Goal: Task Accomplishment & Management: Complete application form

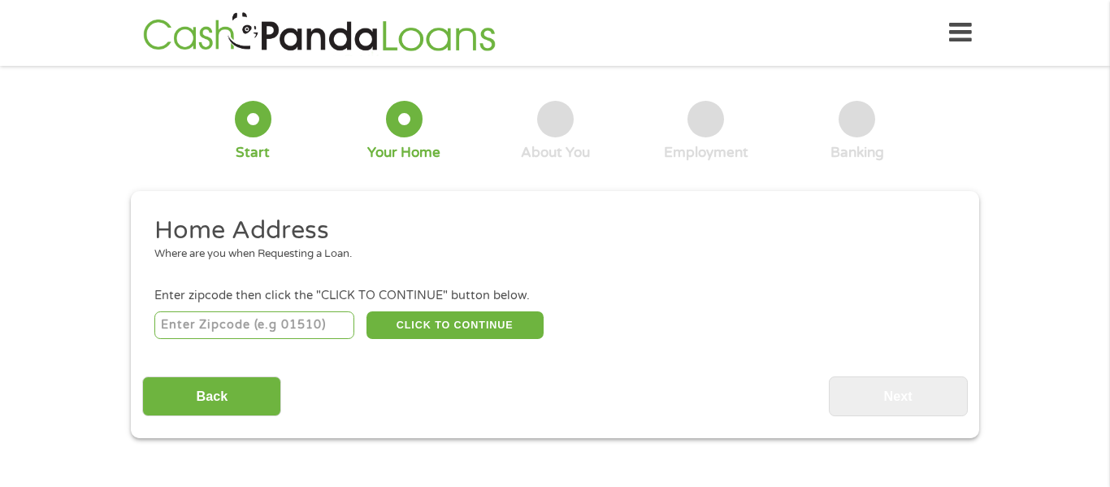
click at [193, 318] on input "number" at bounding box center [254, 325] width 201 height 28
type input "60628"
click at [440, 334] on button "CLICK TO CONTINUE" at bounding box center [454, 325] width 177 height 28
type input "60628"
type input "[GEOGRAPHIC_DATA]"
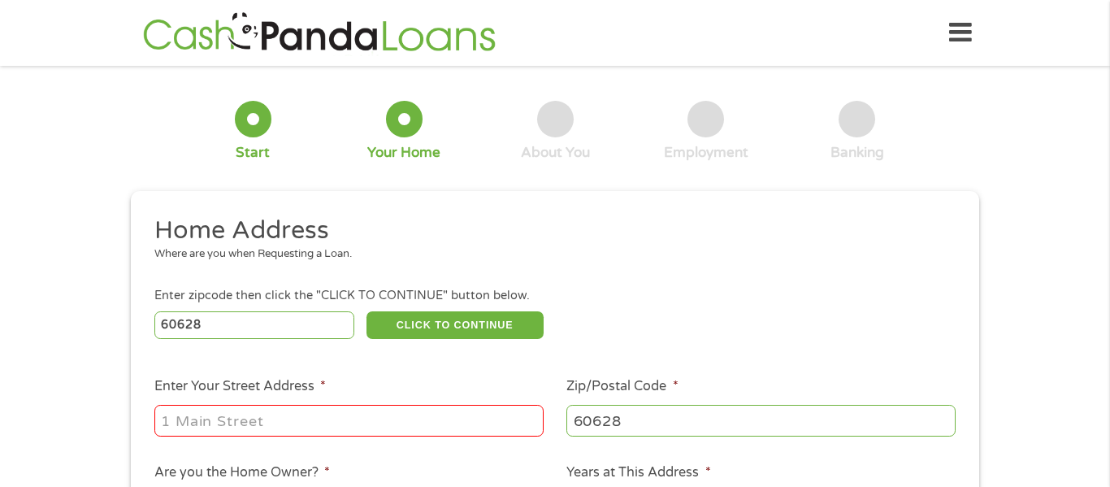
click at [262, 435] on input "Enter Your Street Address *" at bounding box center [348, 420] width 389 height 31
type input "[STREET_ADDRESS]"
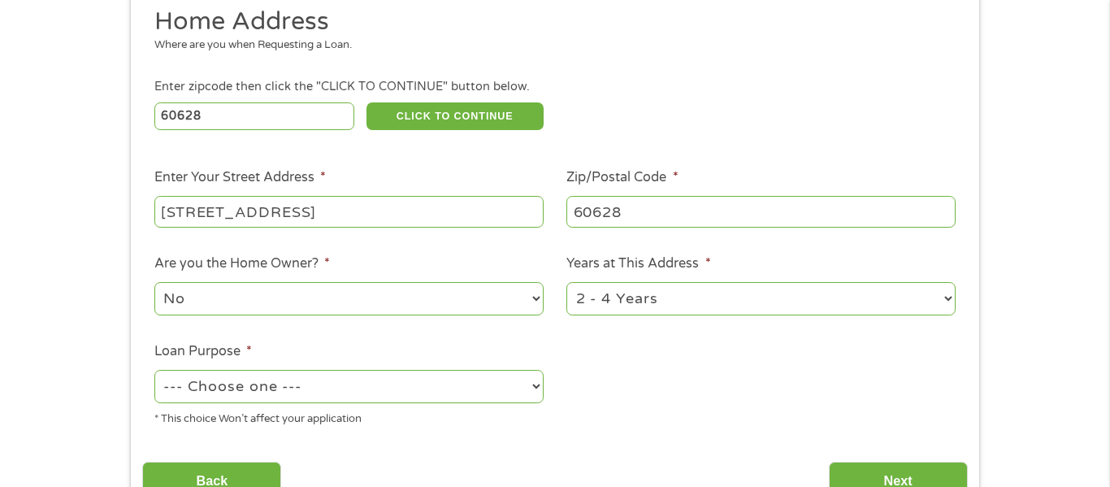
scroll to position [216, 0]
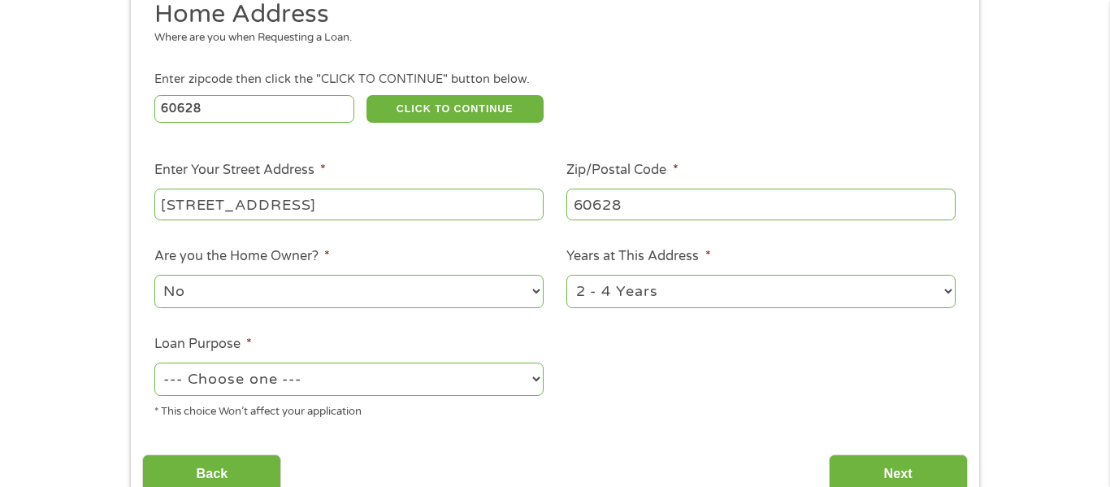
click at [500, 385] on select "--- Choose one --- Pay Bills Debt Consolidation Home Improvement Major Purchase…" at bounding box center [348, 378] width 389 height 33
select select "other"
click at [154, 364] on select "--- Choose one --- Pay Bills Debt Consolidation Home Improvement Major Purchase…" at bounding box center [348, 378] width 389 height 33
click at [789, 302] on select "1 Year or less 1 - 2 Years 2 - 4 Years Over 4 Years" at bounding box center [760, 291] width 389 height 33
select select "60months"
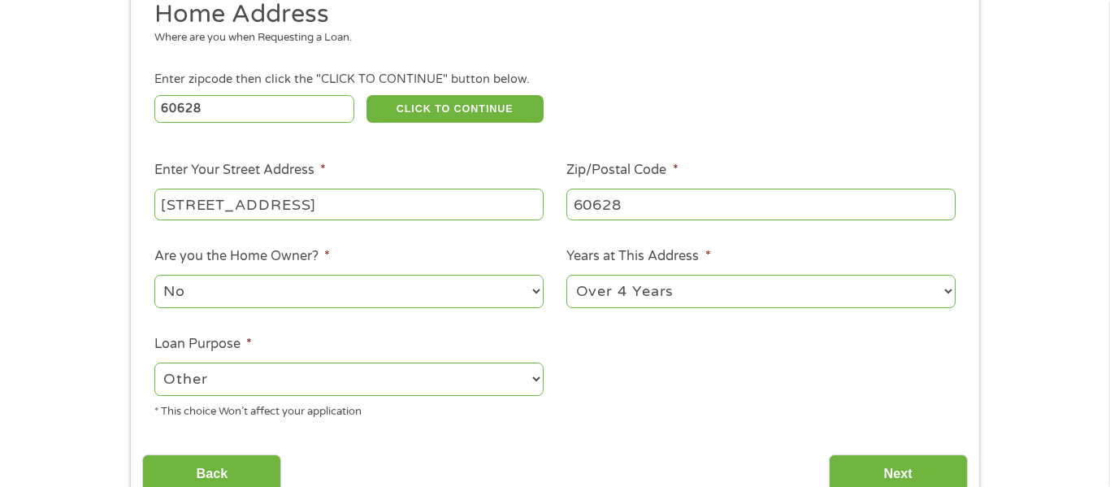
click at [566, 276] on select "1 Year or less 1 - 2 Years 2 - 4 Years Over 4 Years" at bounding box center [760, 291] width 389 height 33
click at [506, 377] on select "--- Choose one --- Pay Bills Debt Consolidation Home Improvement Major Purchase…" at bounding box center [348, 378] width 389 height 33
select select "shorttermcash"
click at [154, 364] on select "--- Choose one --- Pay Bills Debt Consolidation Home Improvement Major Purchase…" at bounding box center [348, 378] width 389 height 33
click at [780, 389] on ul "Home Address Where are you when Requesting a Loan. Enter zipcode then click the…" at bounding box center [554, 215] width 824 height 434
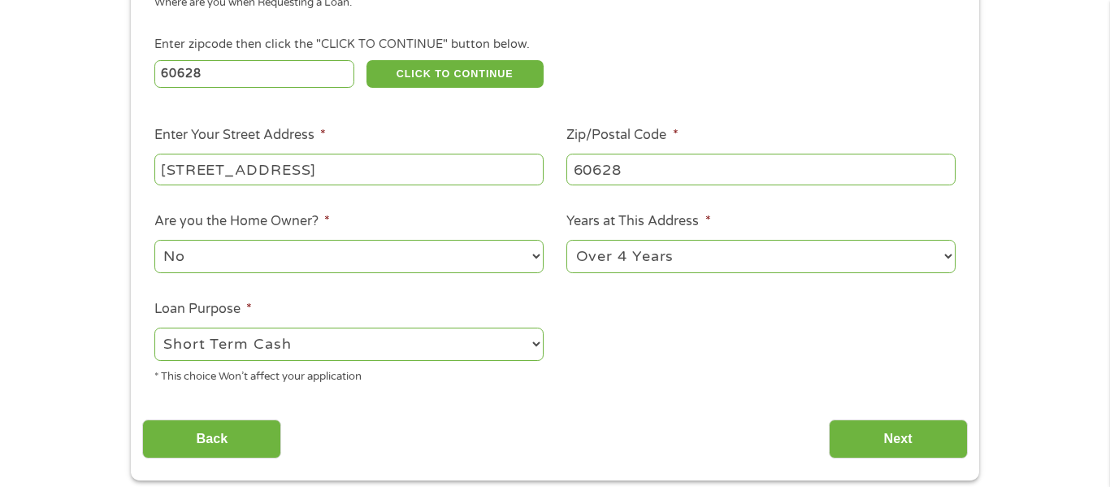
scroll to position [258, 0]
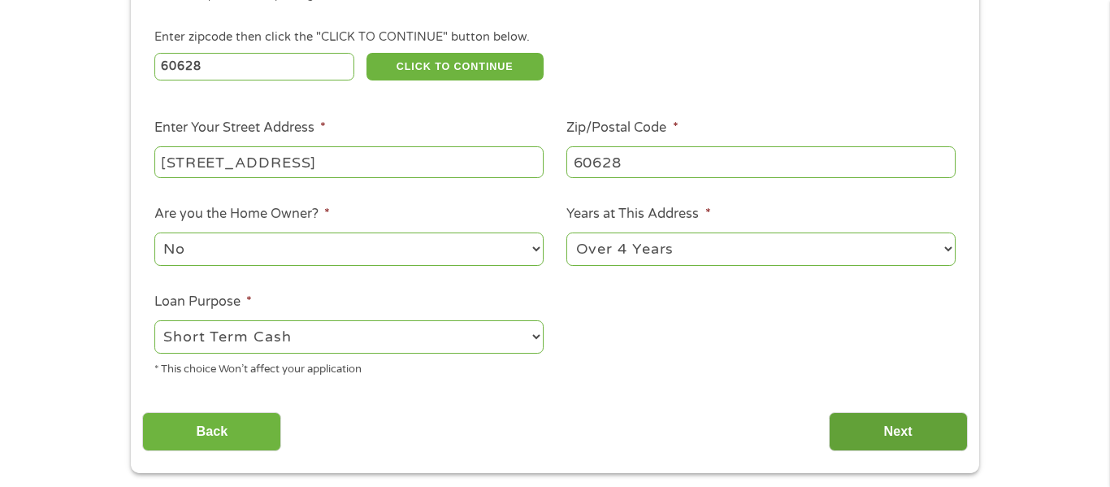
click at [907, 430] on input "Next" at bounding box center [898, 432] width 139 height 40
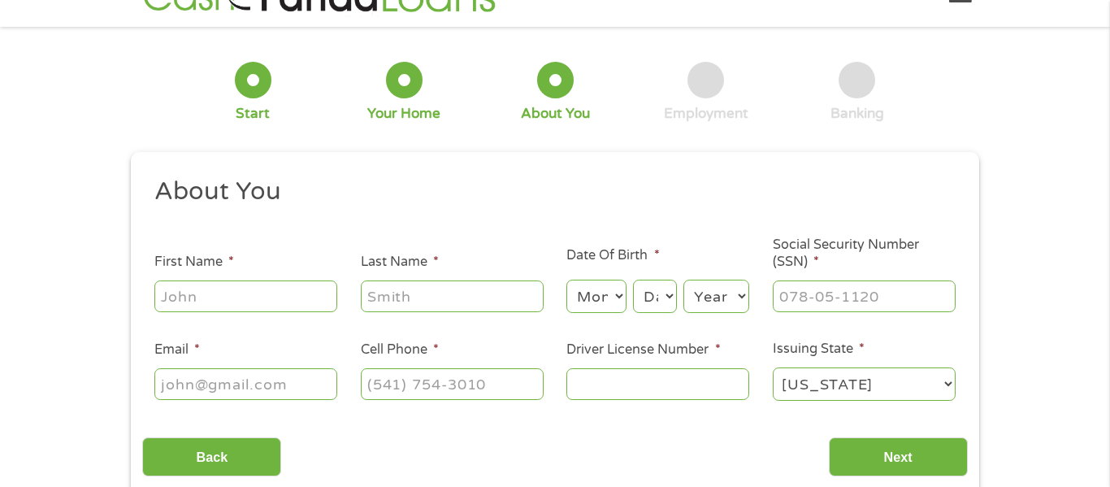
scroll to position [0, 0]
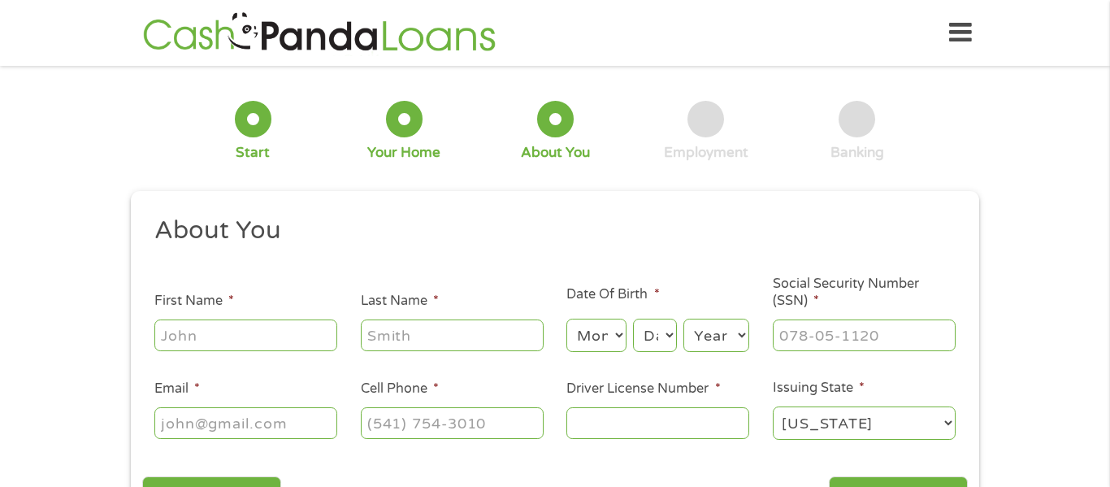
click at [280, 326] on input "First Name *" at bounding box center [245, 334] width 183 height 31
type input "[PERSON_NAME]"
type input "[EMAIL_ADDRESS][DOMAIN_NAME]"
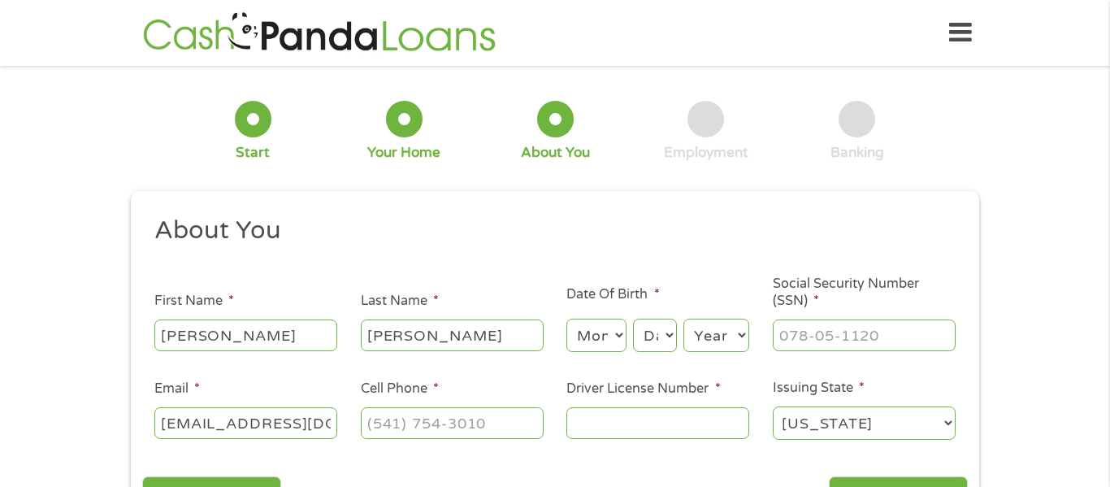
click at [618, 338] on select "Month 1 2 3 4 5 6 7 8 9 10 11 12" at bounding box center [595, 334] width 59 height 33
select select "5"
click at [566, 318] on select "Month 1 2 3 4 5 6 7 8 9 10 11 12" at bounding box center [595, 334] width 59 height 33
click at [663, 335] on select "Day 1 2 3 4 5 6 7 8 9 10 11 12 13 14 15 16 17 18 19 20 21 22 23 24 25 26 27 28 …" at bounding box center [655, 334] width 44 height 33
select select "11"
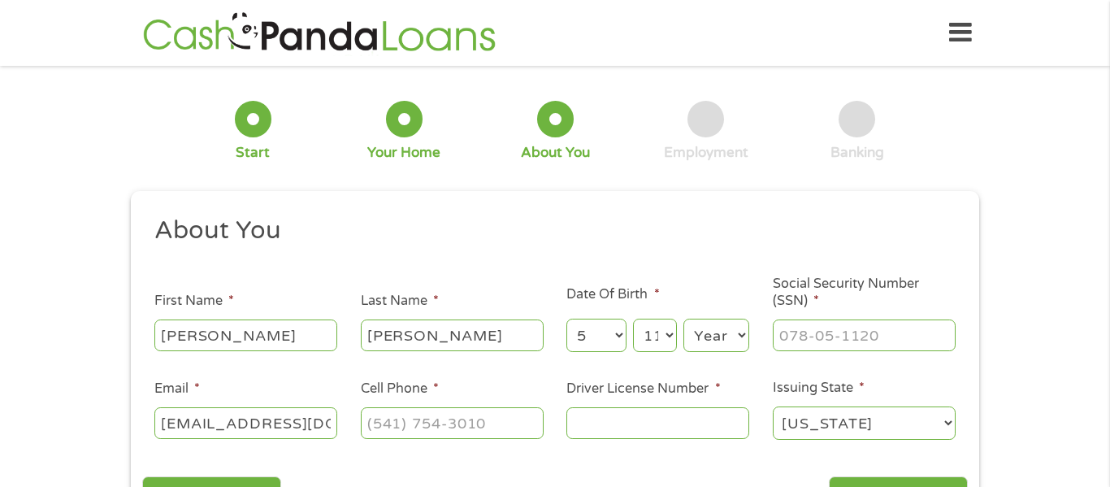
click at [633, 318] on select "Day 1 2 3 4 5 6 7 8 9 10 11 12 13 14 15 16 17 18 19 20 21 22 23 24 25 26 27 28 …" at bounding box center [655, 334] width 44 height 33
click at [728, 331] on select "Year [DATE] 2006 2005 2004 2003 2002 2001 2000 1999 1998 1997 1996 1995 1994 19…" at bounding box center [716, 334] width 66 height 33
select select "1988"
click at [683, 318] on select "Year [DATE] 2006 2005 2004 2003 2002 2001 2000 1999 1998 1997 1996 1995 1994 19…" at bounding box center [716, 334] width 66 height 33
click at [840, 339] on input "Social Security Number (SSN) *" at bounding box center [864, 334] width 183 height 31
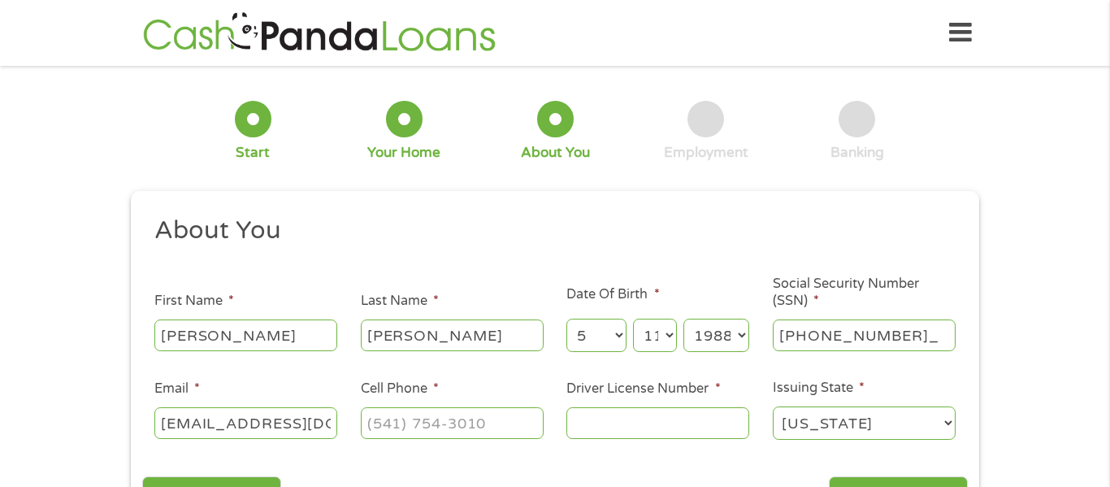
type input "357-84-0908"
click at [484, 423] on input "(___) ___-____" at bounding box center [452, 422] width 183 height 31
type input "[PHONE_NUMBER]"
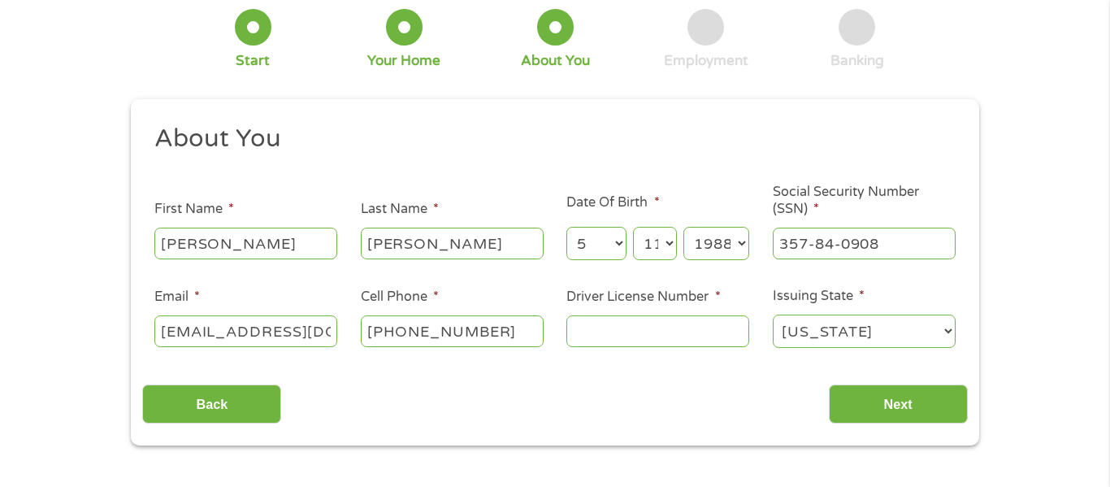
scroll to position [95, 0]
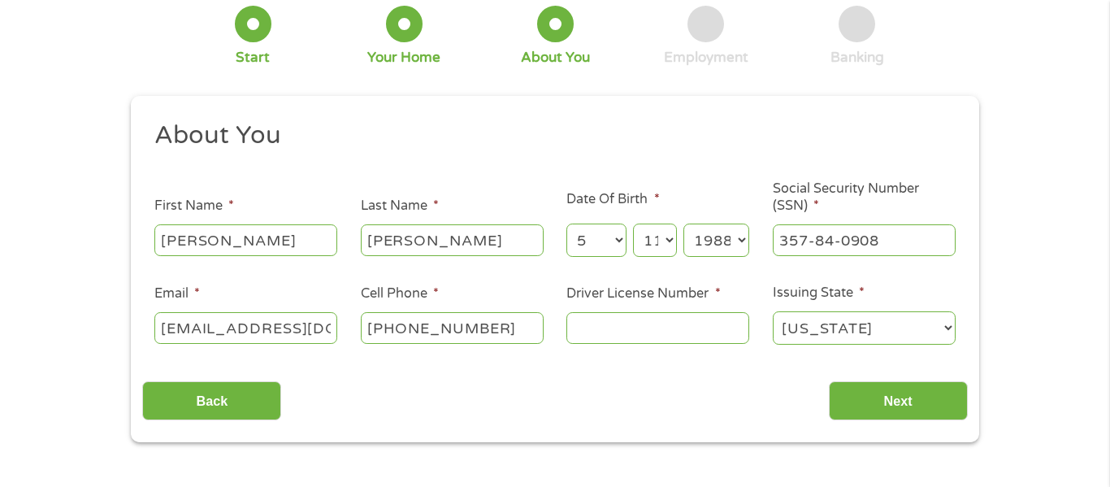
click at [591, 330] on input "Driver License Number *" at bounding box center [657, 327] width 183 height 31
type input "g63501088735"
click at [858, 402] on input "Next" at bounding box center [898, 401] width 139 height 40
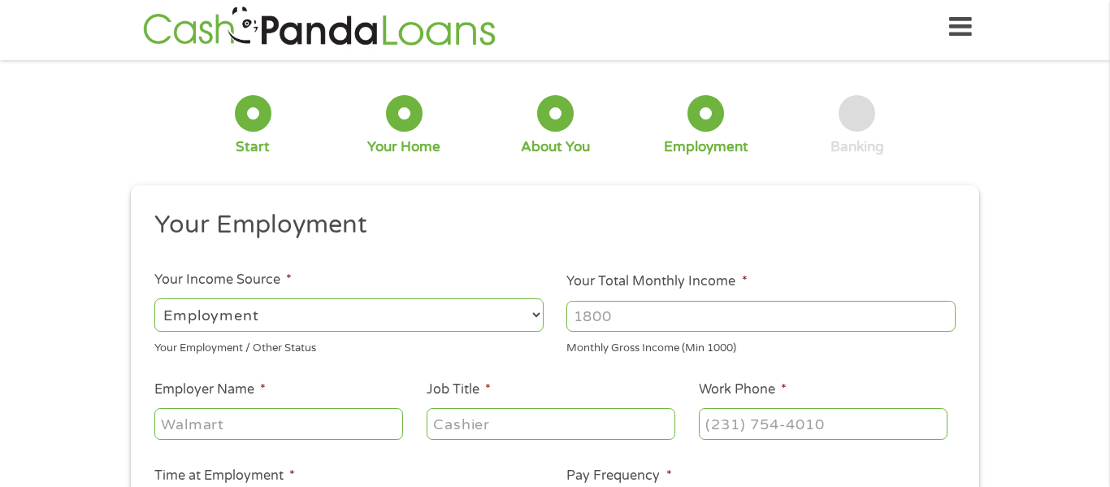
scroll to position [0, 0]
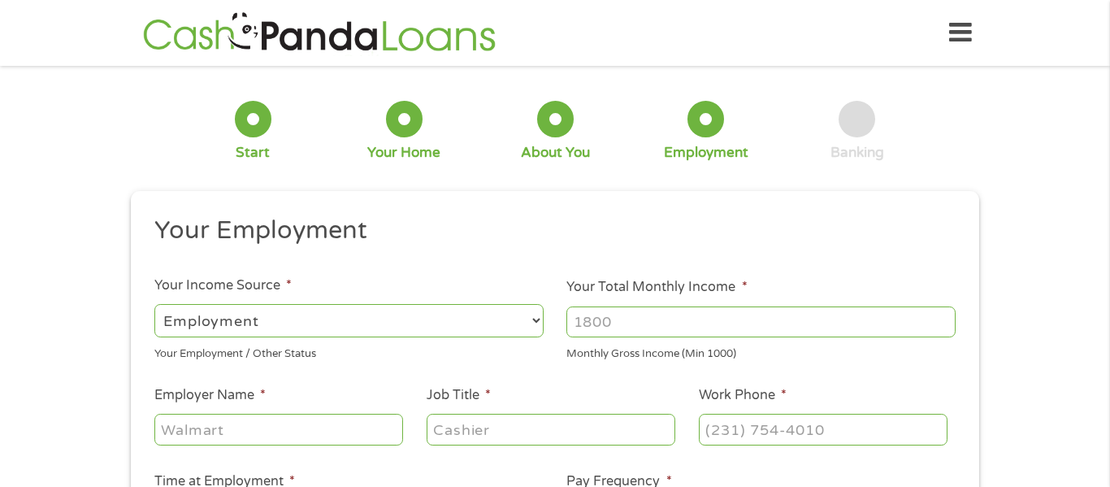
click at [528, 318] on select "--- Choose one --- Employment [DEMOGRAPHIC_DATA] Benefits" at bounding box center [348, 320] width 389 height 33
click at [612, 319] on input "Your Total Monthly Income *" at bounding box center [760, 321] width 389 height 31
click at [941, 318] on input "1000" at bounding box center [760, 321] width 389 height 31
click at [941, 318] on input "1001" at bounding box center [760, 321] width 389 height 31
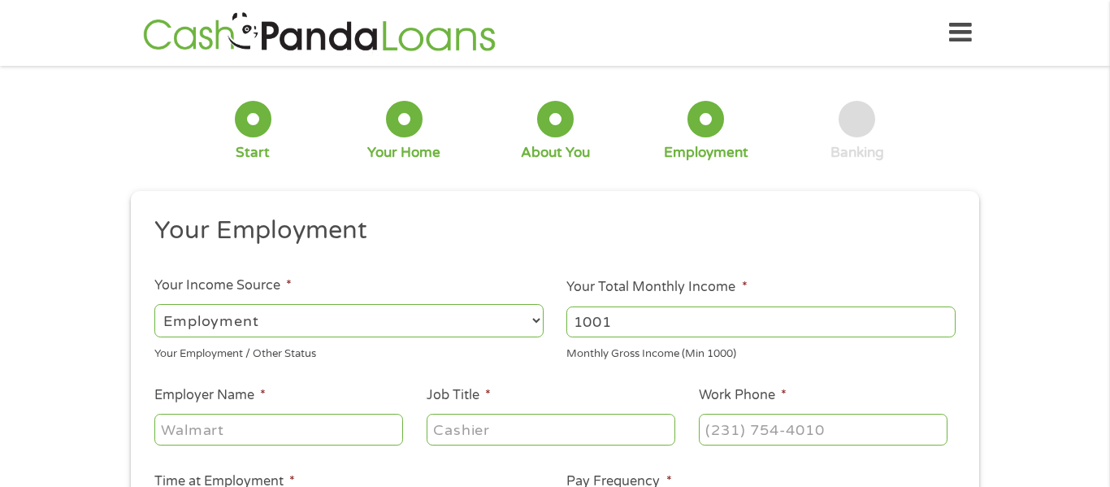
click at [846, 314] on input "1001" at bounding box center [760, 321] width 389 height 31
type input "1"
type input "3500"
click at [303, 420] on input "Employer Name *" at bounding box center [278, 428] width 249 height 31
type input "c"
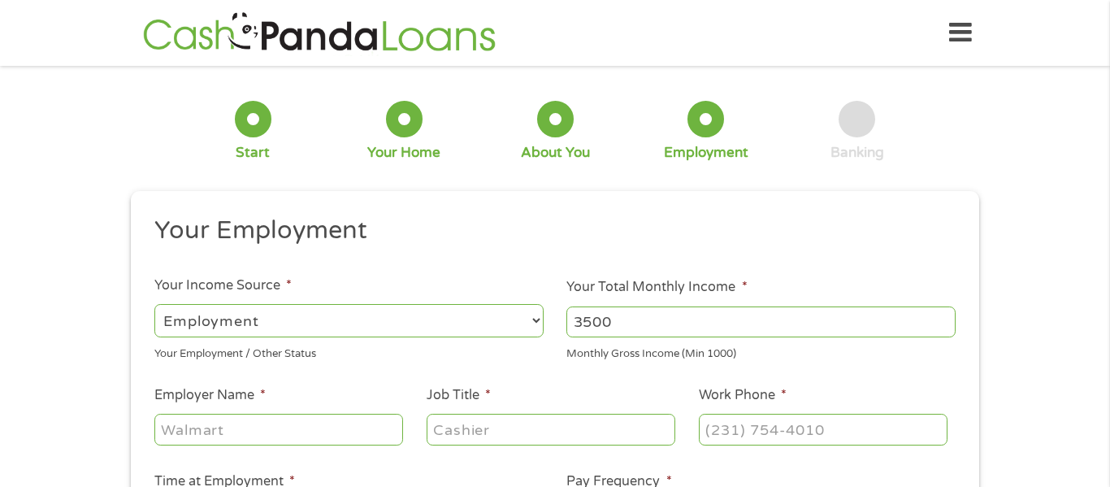
click at [267, 430] on input "Employer Name *" at bounding box center [278, 428] width 249 height 31
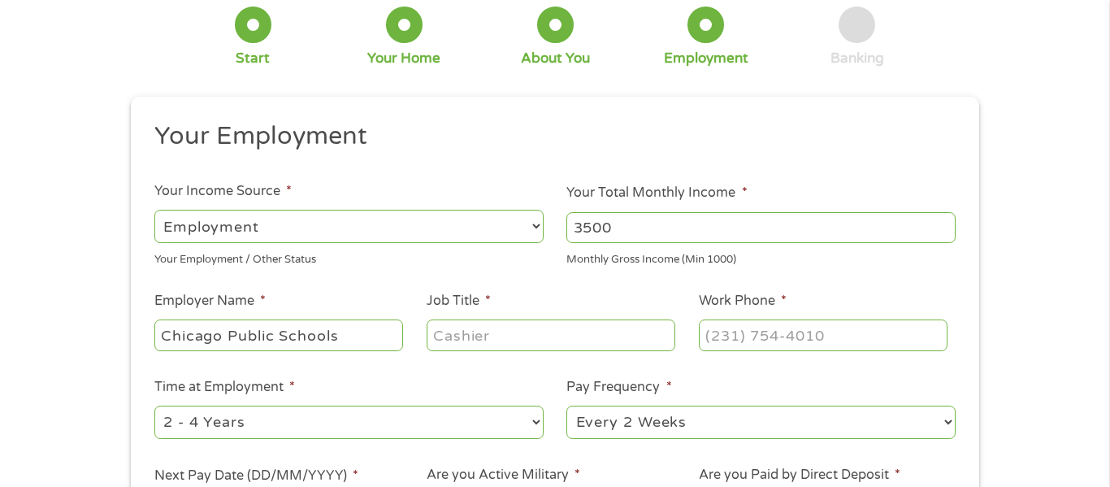
scroll to position [95, 0]
type input "Chicago Public Schools"
click at [528, 336] on input "Job Title *" at bounding box center [550, 333] width 249 height 31
type input "Teacher"
click at [805, 337] on input "(___) ___-____" at bounding box center [823, 333] width 249 height 31
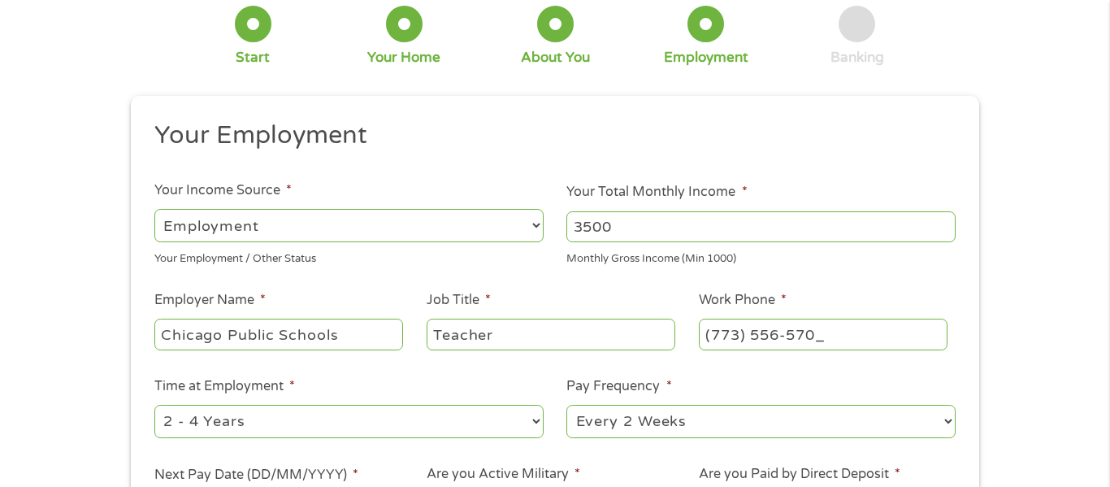
type input "[PHONE_NUMBER]"
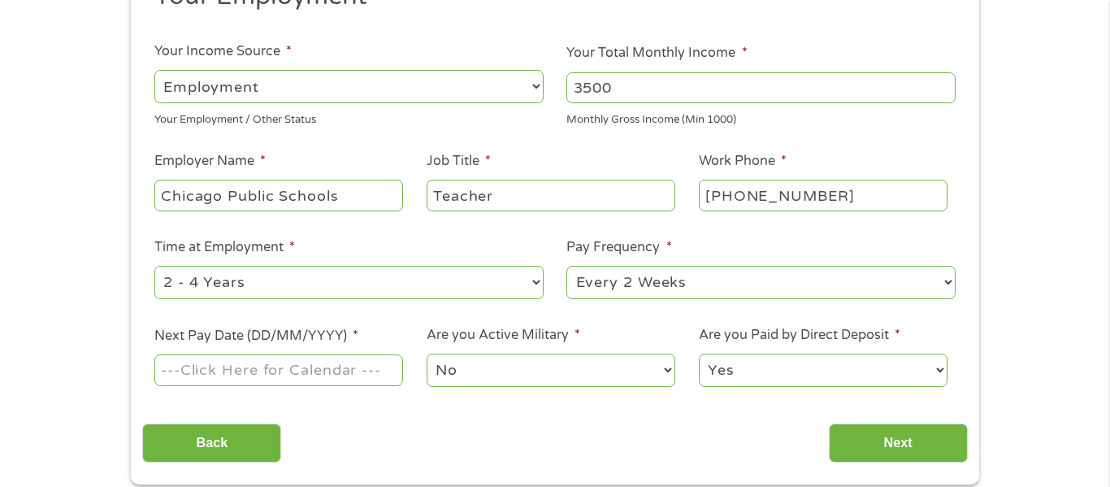
scroll to position [248, 0]
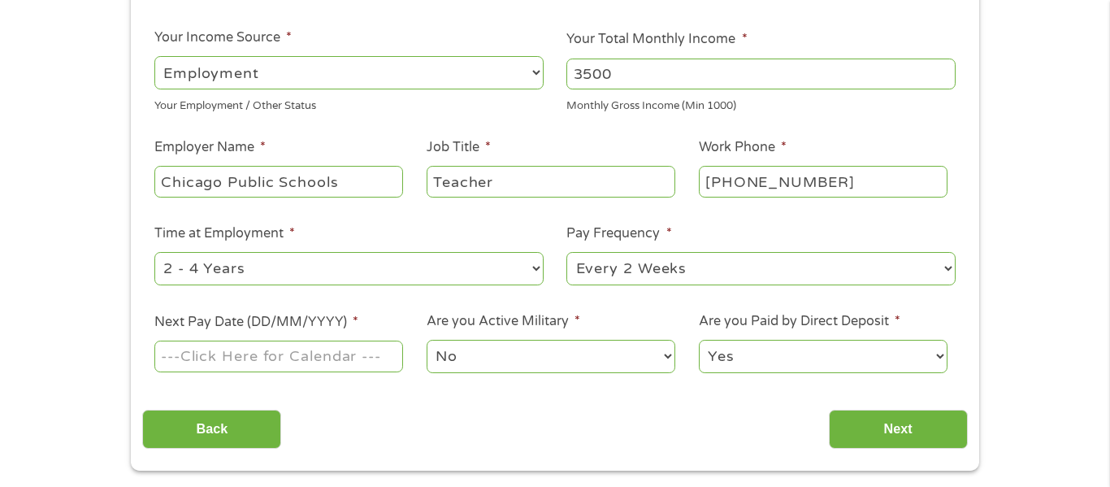
click at [504, 273] on select "--- Choose one --- 1 Year or less 1 - 2 Years 2 - 4 Years Over 4 Years" at bounding box center [348, 268] width 389 height 33
click at [154, 252] on select "--- Choose one --- 1 Year or less 1 - 2 Years 2 - 4 Years Over 4 Years" at bounding box center [348, 268] width 389 height 33
click at [762, 278] on select "--- Choose one --- Every 2 Weeks Every Week Monthly Semi-Monthly" at bounding box center [760, 268] width 389 height 33
click at [566, 252] on select "--- Choose one --- Every 2 Weeks Every Week Monthly Semi-Monthly" at bounding box center [760, 268] width 389 height 33
click at [357, 360] on input "Next Pay Date (DD/MM/YYYY) *" at bounding box center [278, 355] width 249 height 31
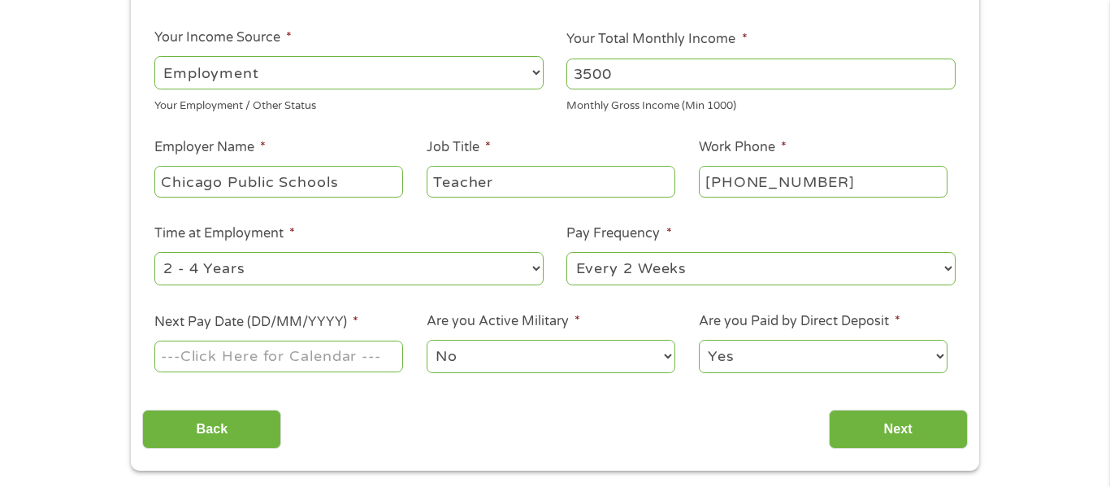
click at [307, 356] on input "Next Pay Date (DD/MM/YYYY) *" at bounding box center [278, 355] width 249 height 31
click at [222, 361] on input "Next Pay Date (DD/MM/YYYY) *" at bounding box center [278, 355] width 249 height 31
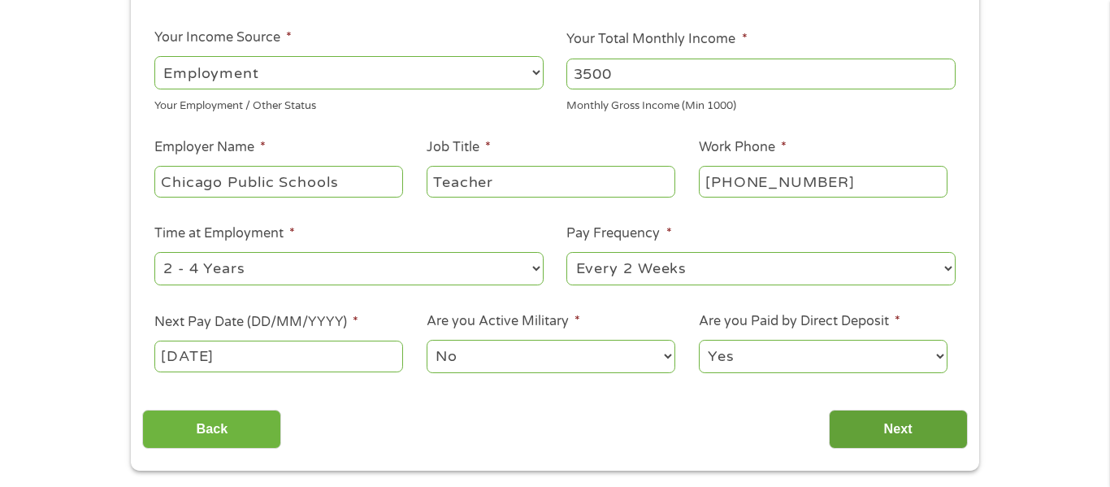
type input "[DATE]"
click at [930, 422] on input "Next" at bounding box center [898, 429] width 139 height 40
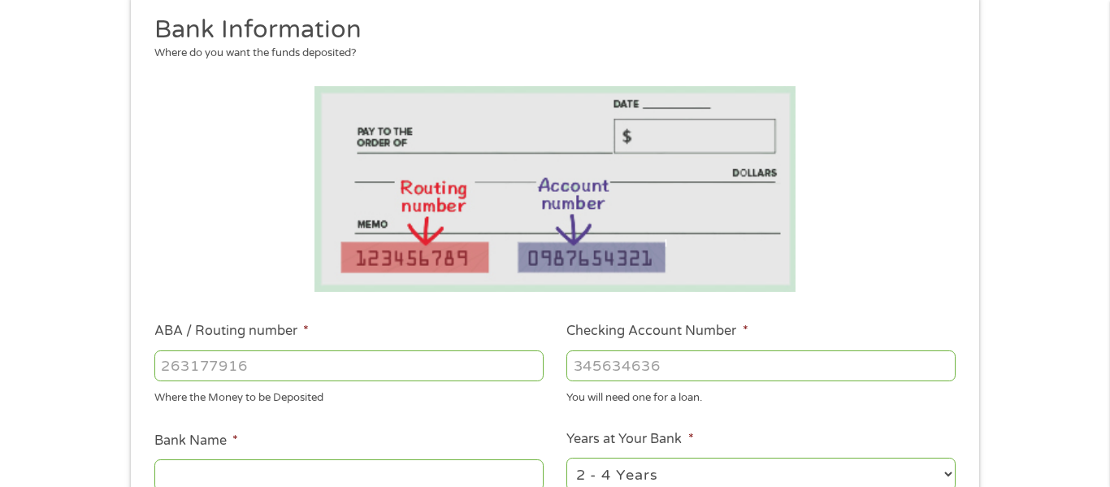
scroll to position [209, 0]
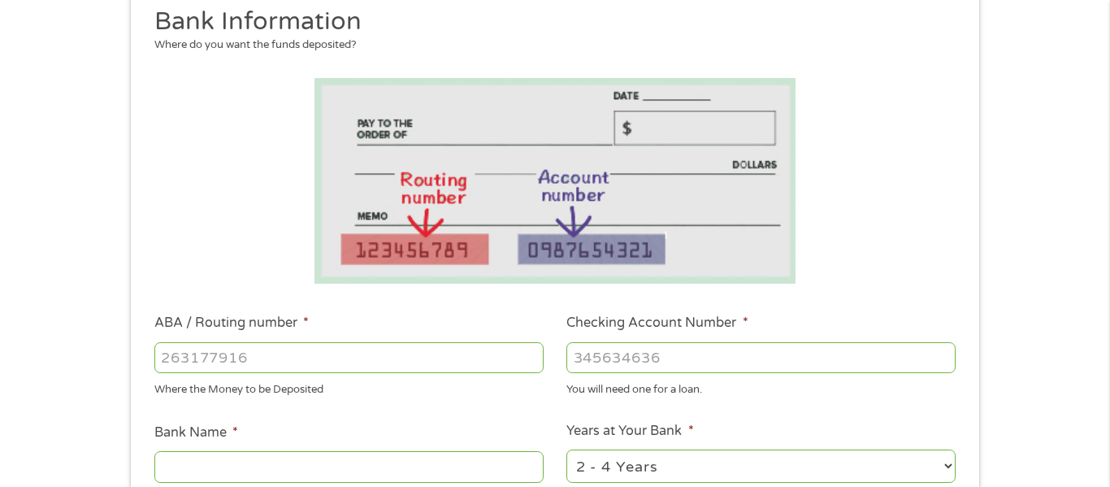
click at [474, 362] on input "ABA / Routing number *" at bounding box center [348, 357] width 389 height 31
type input "256074974"
type input "NAVY FEDERAL CREDIT UNION"
type input "256074974"
click at [730, 359] on input "Checking Account Number *" at bounding box center [760, 357] width 389 height 31
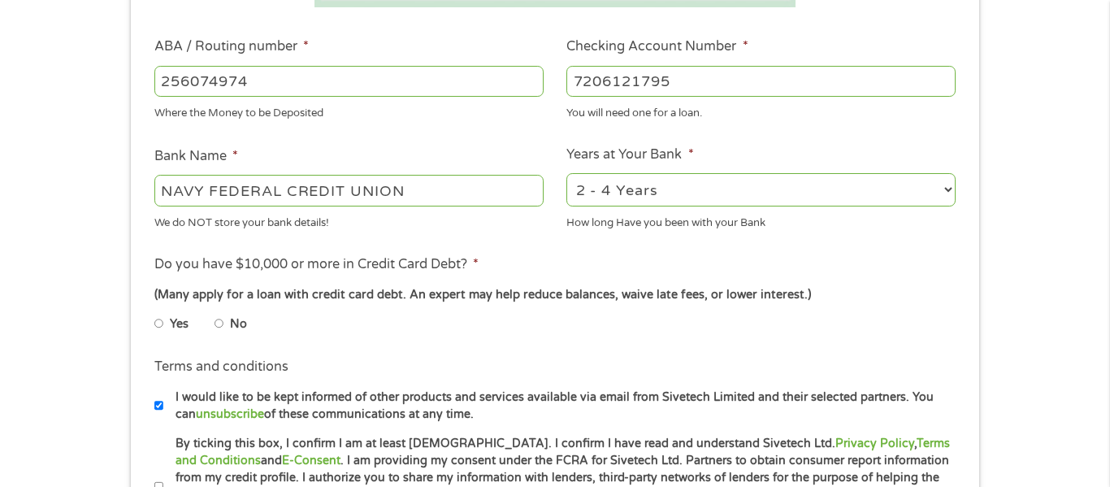
scroll to position [489, 0]
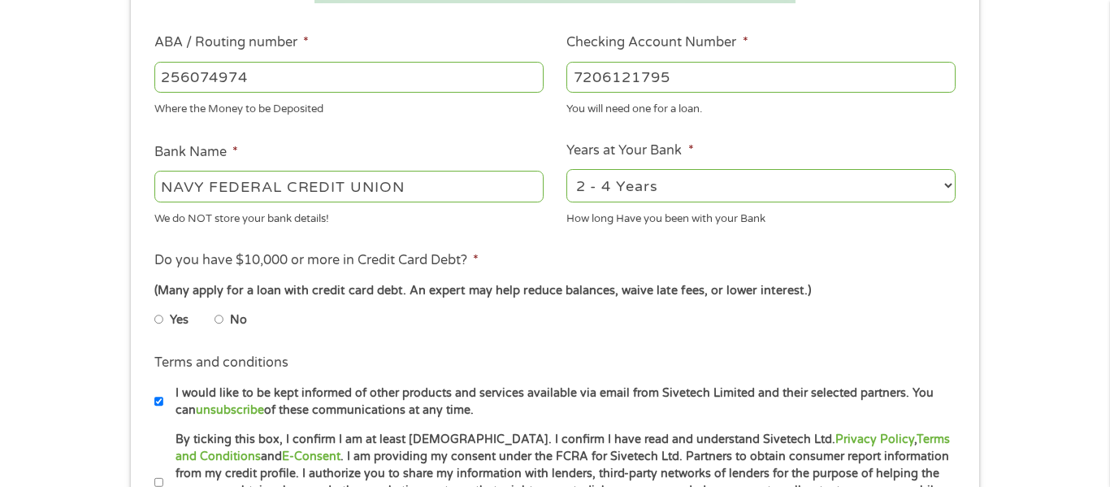
type input "7206121795"
click at [220, 314] on input "No" at bounding box center [219, 319] width 10 height 26
radio input "true"
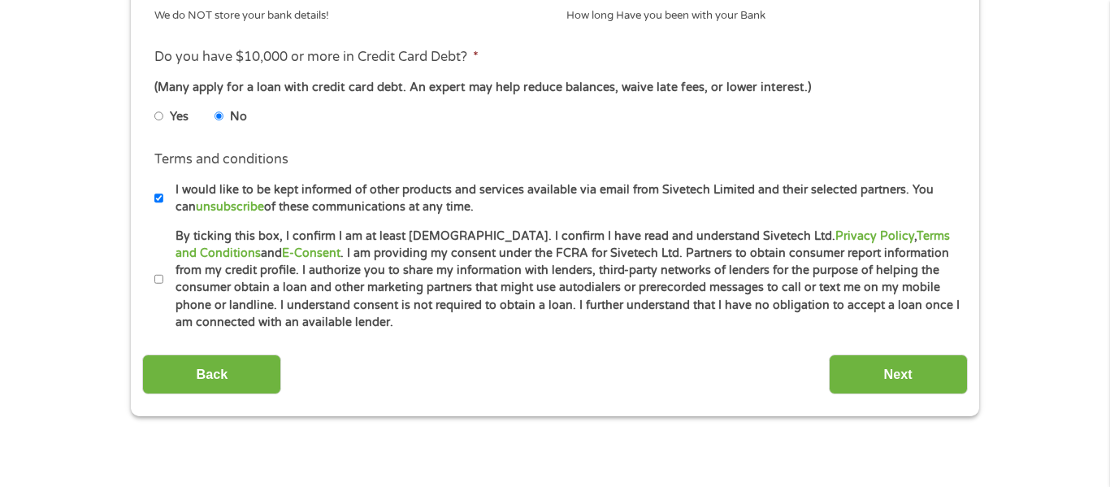
scroll to position [696, 0]
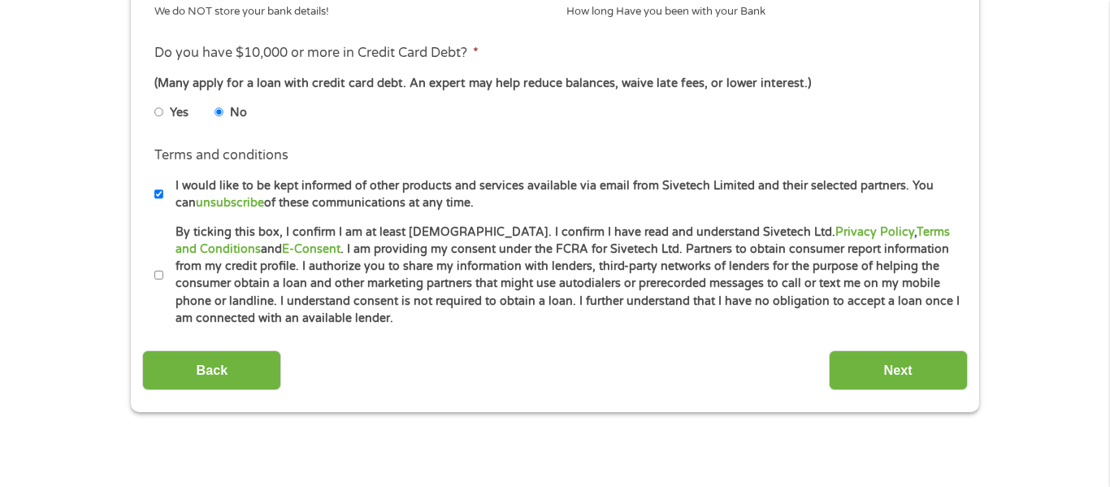
click at [159, 275] on input "By ticking this box, I confirm I am at least [DEMOGRAPHIC_DATA]. I confirm I ha…" at bounding box center [159, 275] width 10 height 26
checkbox input "true"
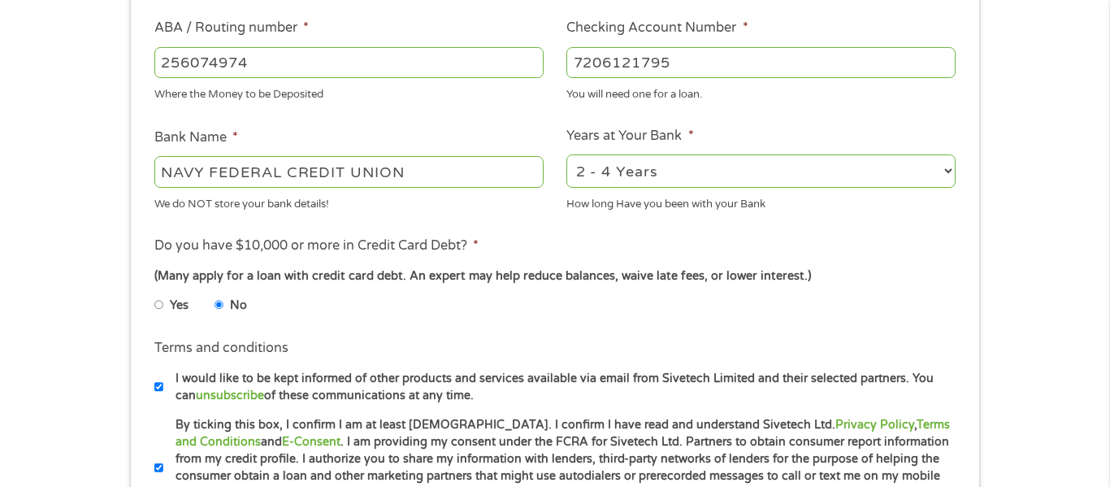
scroll to position [496, 0]
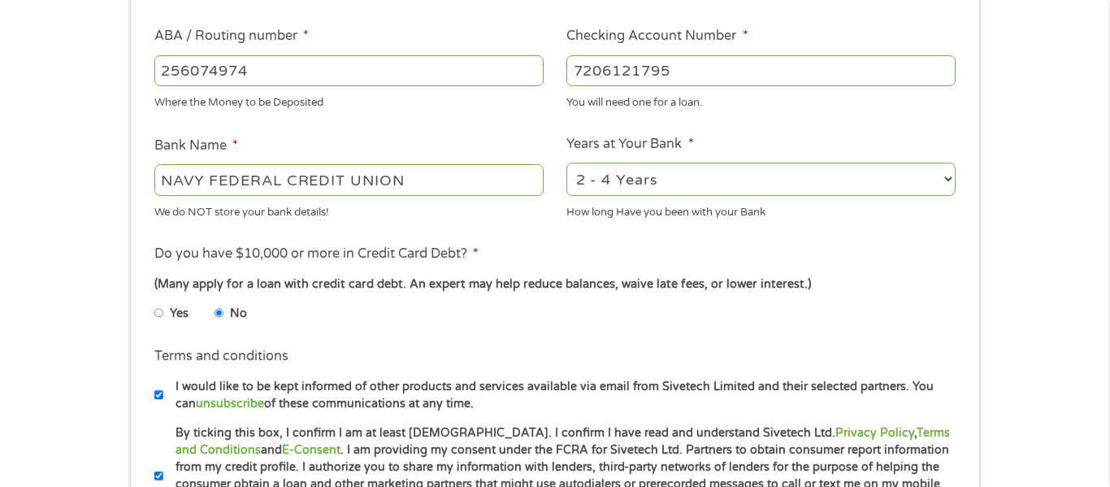
drag, startPoint x: 675, startPoint y: 68, endPoint x: 552, endPoint y: 50, distance: 124.8
click at [552, 50] on ul "Bank Information Where do you want the funds deposited? ABA / Routing number * …" at bounding box center [554, 123] width 824 height 809
type input "7206121795"
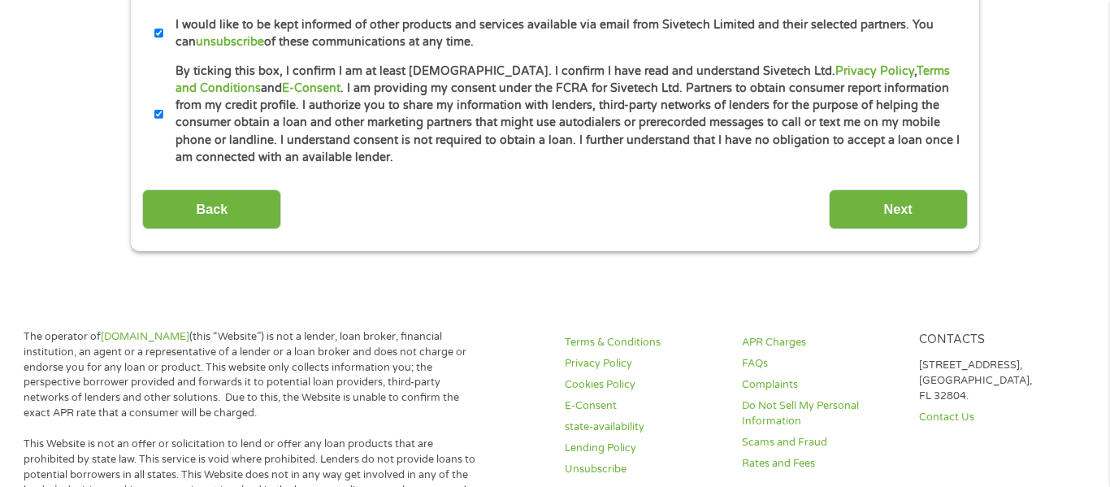
scroll to position [860, 0]
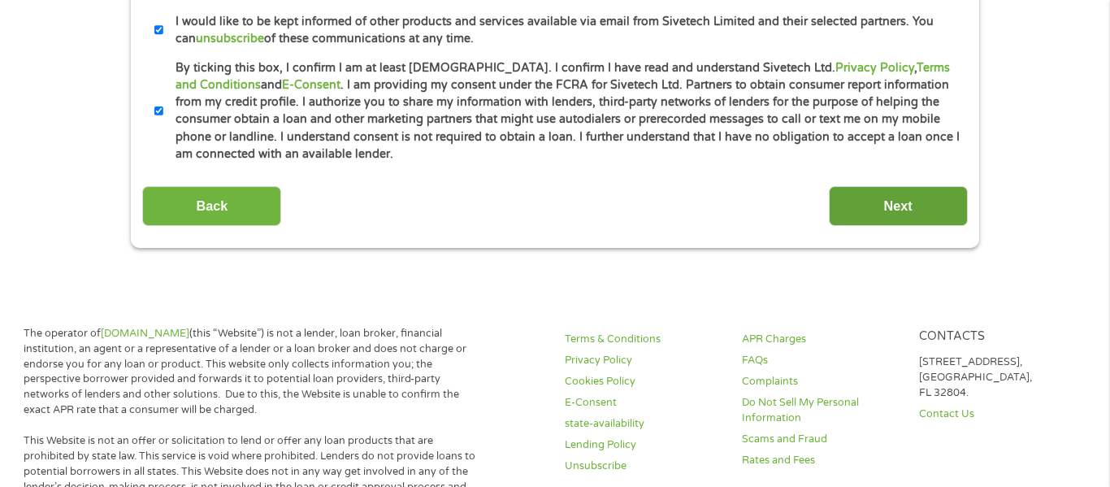
click at [944, 219] on input "Next" at bounding box center [898, 206] width 139 height 40
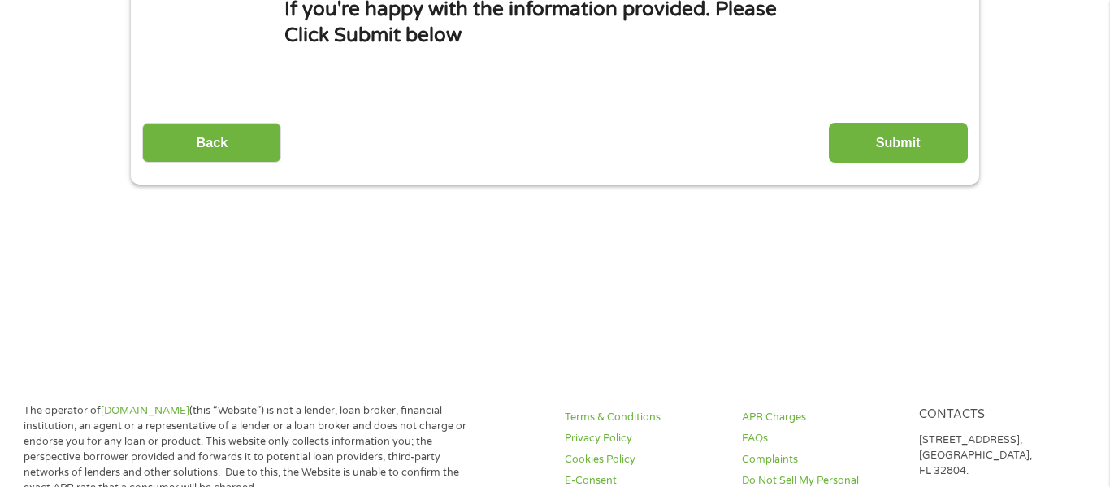
scroll to position [0, 0]
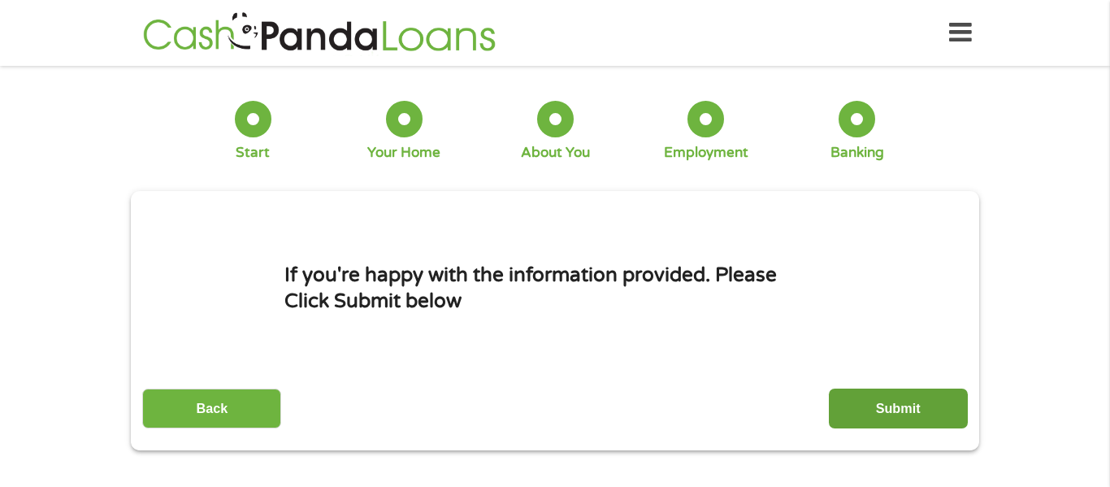
click at [876, 408] on input "Submit" at bounding box center [898, 408] width 139 height 40
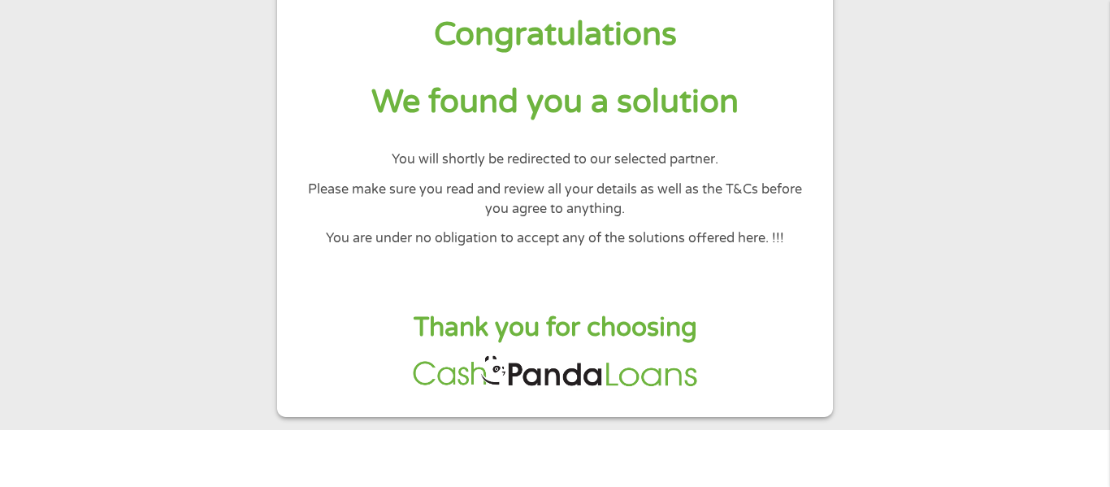
scroll to position [60, 0]
